Goal: Communication & Community: Answer question/provide support

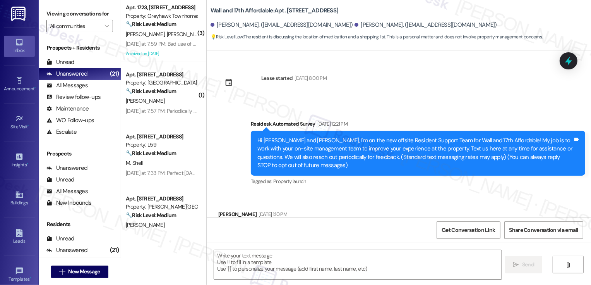
scroll to position [443, 0]
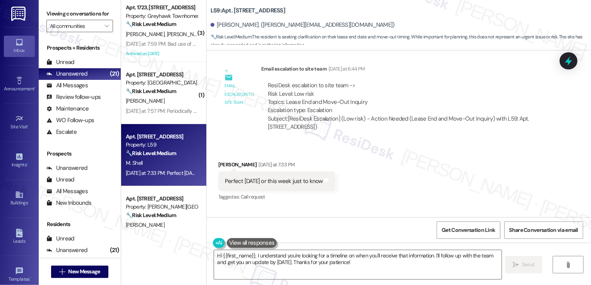
scroll to position [2233, 0]
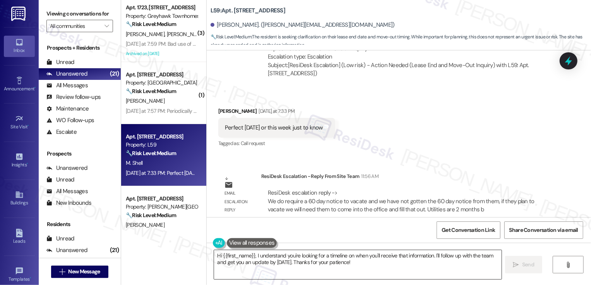
click at [284, 260] on textarea "Hi {{first_name}}, I understand you're looking for a timeline on when you'll re…" at bounding box center [358, 264] width 288 height 29
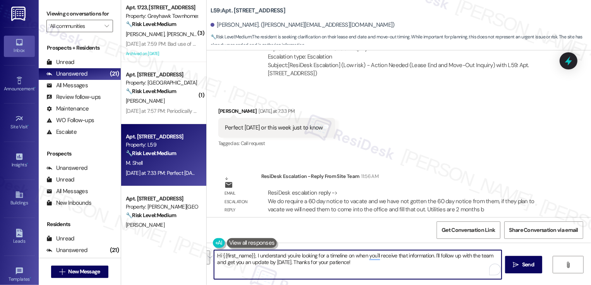
drag, startPoint x: 253, startPoint y: 255, endPoint x: 406, endPoint y: 270, distance: 153.7
click at [406, 270] on textarea "Hi {{first_name}}, I understand you're looking for a timeline on when you'll re…" at bounding box center [358, 264] width 288 height 29
paste textarea "[URL][DOMAIN_NAME]"
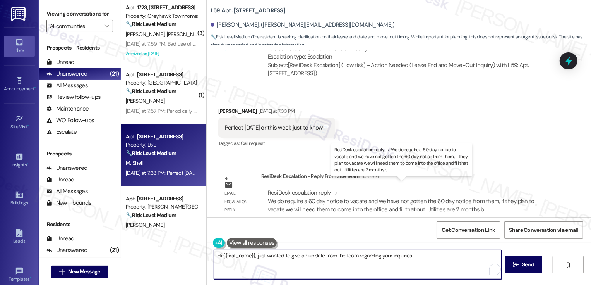
paste textarea "do require a 60 day notice to vacate and we have not gotten the 60 day notice f…"
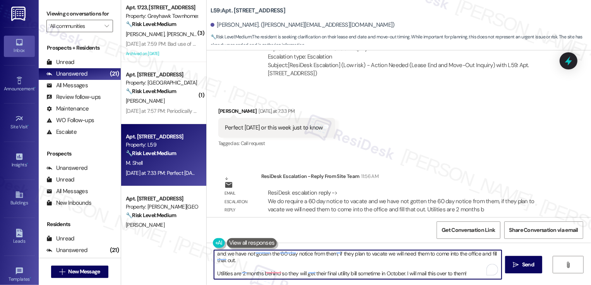
scroll to position [0, 0]
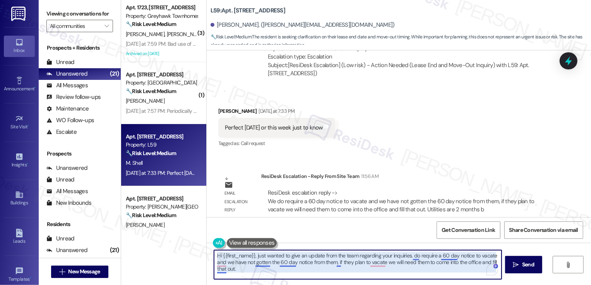
click at [409, 255] on textarea "Hi {{first_name}}, just wanted to give an update from the team regarding your i…" at bounding box center [358, 264] width 288 height 29
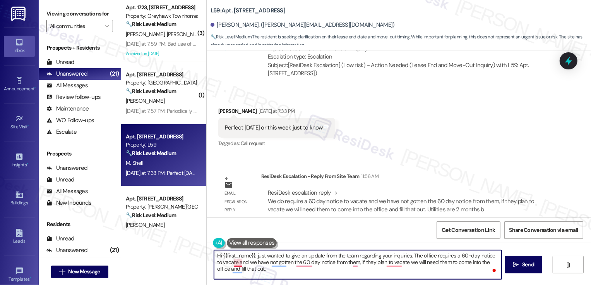
click at [234, 261] on textarea "Hi {{first_name}}, just wanted to give an update from the team regarding your i…" at bounding box center [358, 264] width 288 height 29
click at [243, 265] on textarea "Hi {{first_name}}, just wanted to give an update from the team regarding your i…" at bounding box center [358, 264] width 288 height 29
click at [281, 262] on textarea "Hi {{first_name}}, just wanted to give an update from the team regarding your i…" at bounding box center [358, 264] width 288 height 29
click at [395, 261] on textarea "Hi {{first_name}}, just wanted to give an update from the team regarding your i…" at bounding box center [358, 264] width 288 height 29
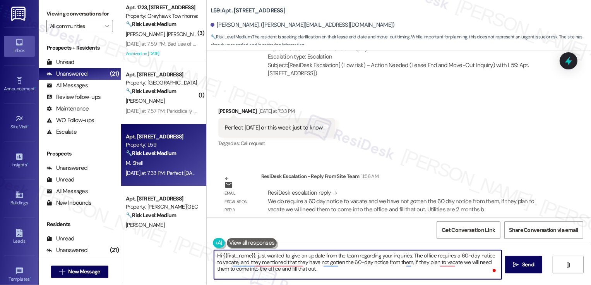
click at [395, 261] on textarea "Hi {{first_name}}, just wanted to give an update from the team regarding your i…" at bounding box center [358, 264] width 288 height 29
click at [417, 260] on textarea "Hi {{first_name}}, just wanted to give an update from the team regarding your i…" at bounding box center [358, 264] width 288 height 29
click at [443, 263] on textarea "Hi {{first_name}}, just wanted to give an update from the team regarding your i…" at bounding box center [358, 264] width 288 height 29
click at [459, 263] on textarea "Hi {{first_name}}, just wanted to give an update from the team regarding your i…" at bounding box center [358, 264] width 288 height 29
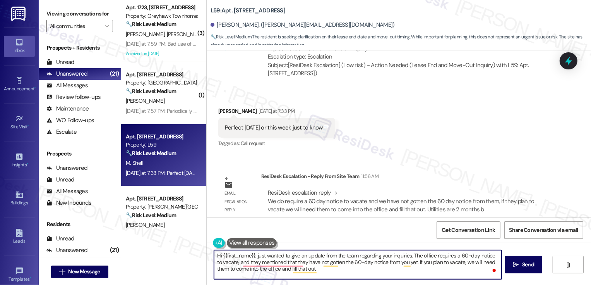
click at [459, 263] on textarea "Hi {{first_name}}, just wanted to give an update from the team regarding your i…" at bounding box center [358, 264] width 288 height 29
click at [220, 270] on textarea "Hi {{first_name}}, just wanted to give an update from the team regarding your i…" at bounding box center [358, 264] width 288 height 29
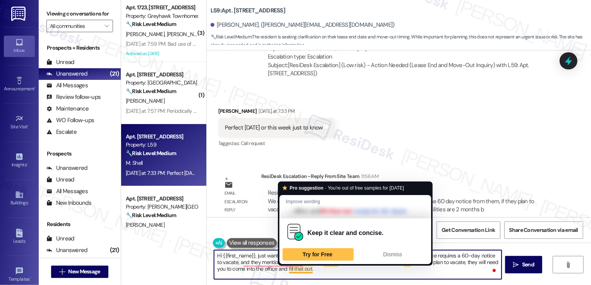
click at [311, 269] on textarea "Hi {{first_name}}, just wanted to give an update from the team regarding your i…" at bounding box center [358, 264] width 288 height 29
click at [317, 269] on textarea "Hi {{first_name}}, just wanted to give an update from the team regarding your i…" at bounding box center [358, 264] width 288 height 29
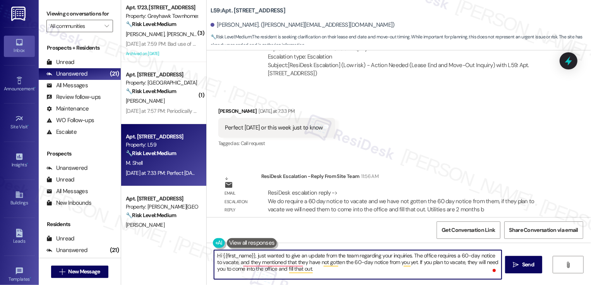
scroll to position [15, 0]
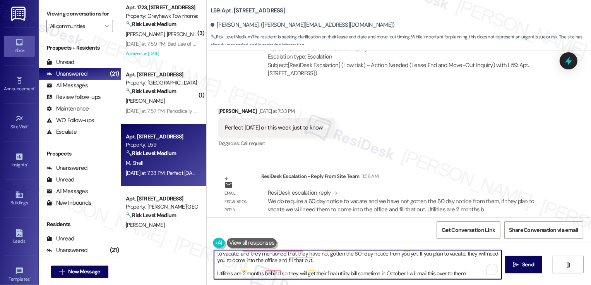
click at [214, 267] on textarea "Hi {{first_name}}, just wanted to give an update from the team regarding your i…" at bounding box center [358, 264] width 288 height 29
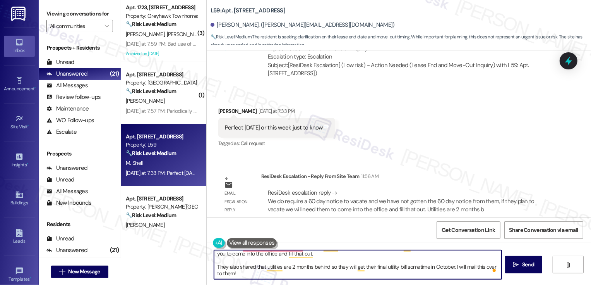
click at [320, 270] on textarea "Hi {{first_name}}, just wanted to give an update from the team regarding your i…" at bounding box center [358, 264] width 288 height 29
click at [331, 266] on textarea "Hi {{first_name}}, just wanted to give an update from the team regarding your i…" at bounding box center [358, 264] width 288 height 29
click at [340, 266] on textarea "Hi {{first_name}}, just wanted to give an update from the team regarding your i…" at bounding box center [358, 264] width 288 height 29
click at [365, 267] on textarea "Hi {{first_name}}, just wanted to give an update from the team regarding your i…" at bounding box center [358, 264] width 288 height 29
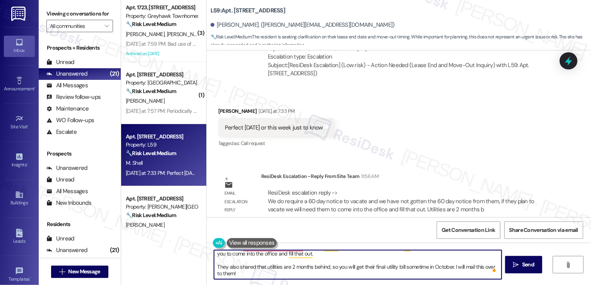
click at [365, 267] on textarea "Hi {{first_name}}, just wanted to give an update from the team regarding your i…" at bounding box center [358, 264] width 288 height 29
click at [441, 266] on textarea "Hi {{first_name}}, just wanted to give an update from the team regarding your i…" at bounding box center [358, 264] width 288 height 29
click at [454, 267] on textarea "Hi {{first_name}}, just wanted to give an update from the team regarding your i…" at bounding box center [358, 264] width 288 height 29
click at [238, 272] on textarea "Hi {{first_name}}, just wanted to give an update from the team regarding your i…" at bounding box center [358, 264] width 288 height 29
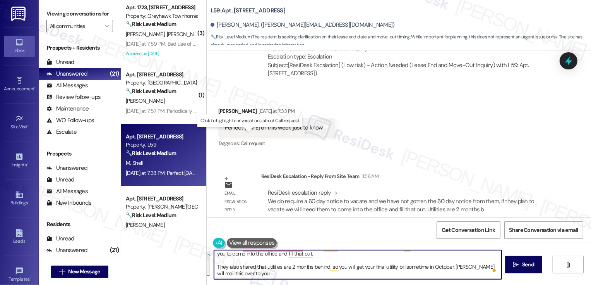
paste textarea "I wanted to share an update from the team regarding your inquiries. The office …"
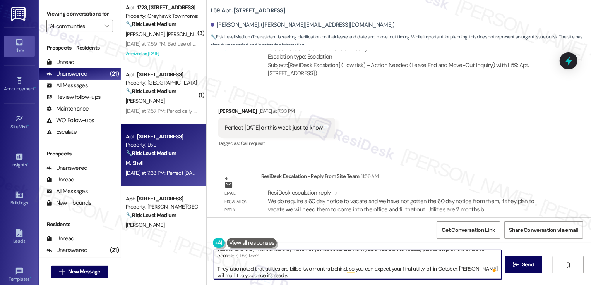
scroll to position [0, 0]
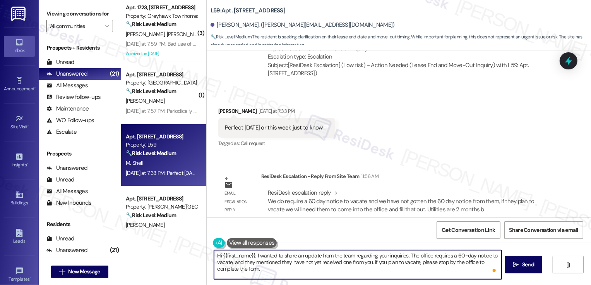
click at [294, 270] on textarea "Hi {{first_name}}, I wanted to share an update from the team regarding your inq…" at bounding box center [358, 264] width 288 height 29
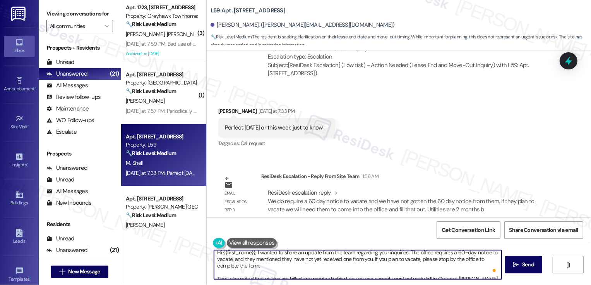
click at [424, 259] on textarea "Hi {{first_name}}, I wanted to share an update from the team regarding your inq…" at bounding box center [358, 264] width 288 height 29
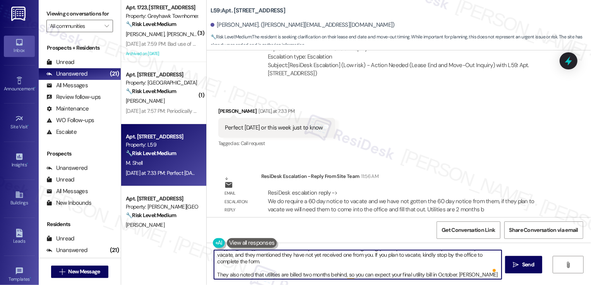
scroll to position [15, 0]
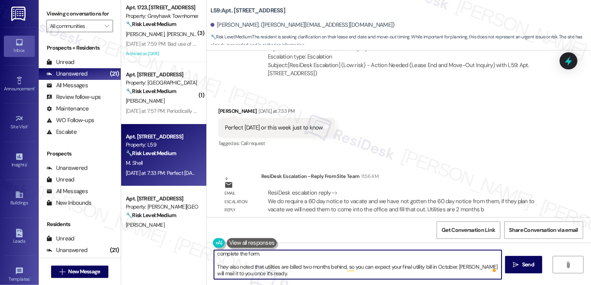
click at [274, 272] on textarea "Hi {{first_name}}, I wanted to share an update from the team regarding your inq…" at bounding box center [358, 264] width 288 height 29
click at [280, 274] on textarea "Hi {{first_name}}, I wanted to share an update from the team regarding your inq…" at bounding box center [358, 264] width 288 height 29
click at [336, 275] on textarea "Hi {{first_name}}, I wanted to share an update from the team regarding your inq…" at bounding box center [358, 264] width 288 height 29
drag, startPoint x: 229, startPoint y: 273, endPoint x: 302, endPoint y: 278, distance: 74.2
click at [302, 278] on textarea "Hi {{first_name}}, I wanted to share an update from the team regarding your inq…" at bounding box center [358, 264] width 288 height 29
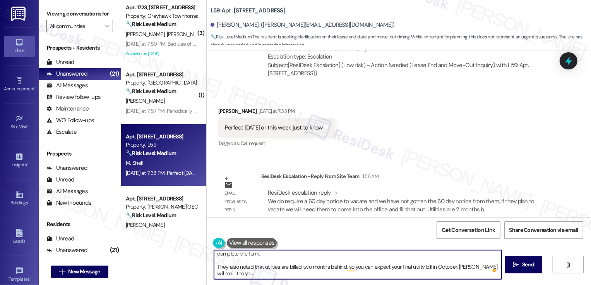
type textarea "Hi {{first_name}}, I wanted to share an update from the team regarding your inq…"
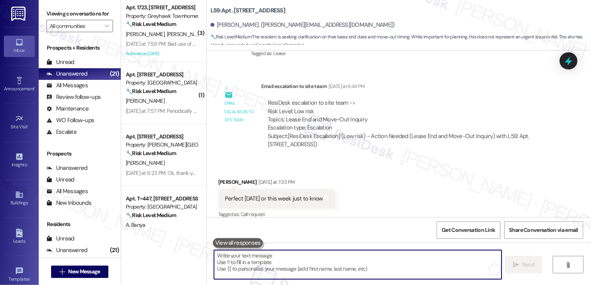
scroll to position [2312, 0]
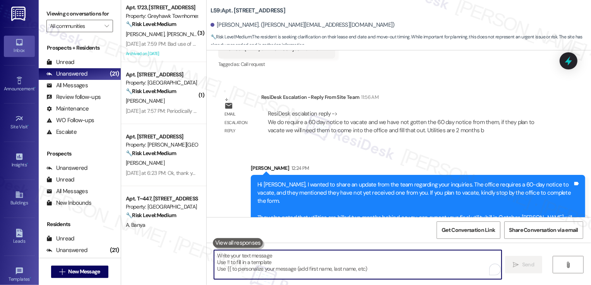
click at [328, 262] on textarea "To enrich screen reader interactions, please activate Accessibility in Grammarl…" at bounding box center [358, 264] width 288 height 29
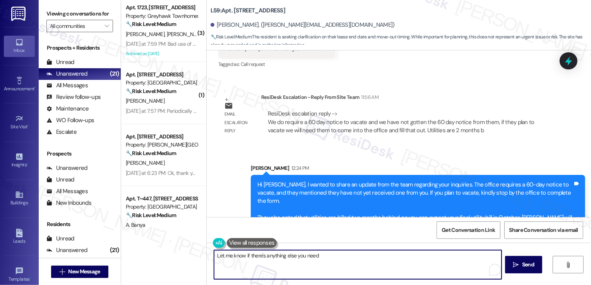
type textarea "Let me know if there's anything else you need!"
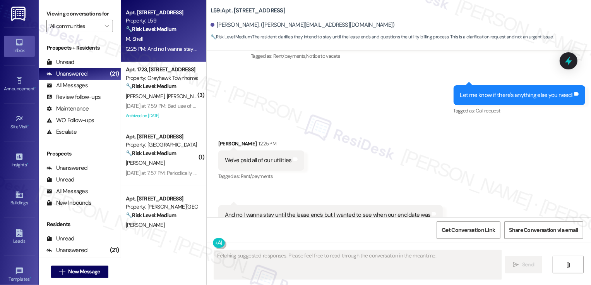
scroll to position [2498, 0]
click at [351, 141] on div "Received via SMS [PERSON_NAME] 12:25 PM We've paid all of our utilities Tags an…" at bounding box center [399, 182] width 385 height 120
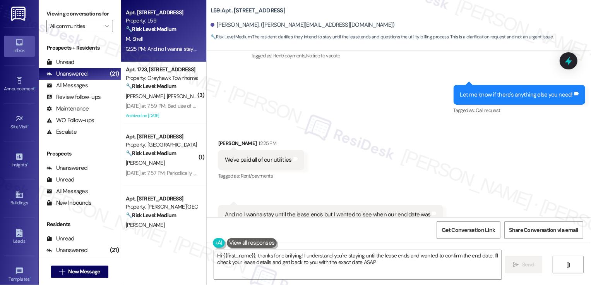
type textarea "Hi {{first_name}}, thanks for clarifying! I understand you're staying until the…"
drag, startPoint x: 218, startPoint y: 190, endPoint x: 425, endPoint y: 187, distance: 207.6
click at [425, 205] on div "And no I wanna stay until the lease ends but I wanted to see when our end date …" at bounding box center [330, 215] width 225 height 20
copy div "And no I wanna stay until the lease ends but I wanted to see when our end date …"
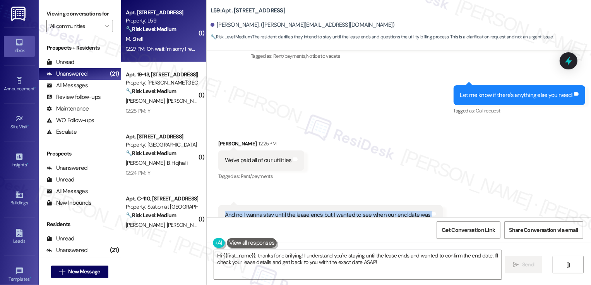
copy div "And no I wanna stay until the lease ends but I wanted to see when our end date …"
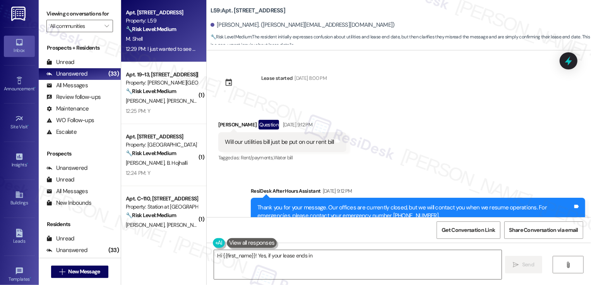
type textarea "Hi {{first_name}}! Yes, if your lease ends in"
